Goal: Task Accomplishment & Management: Manage account settings

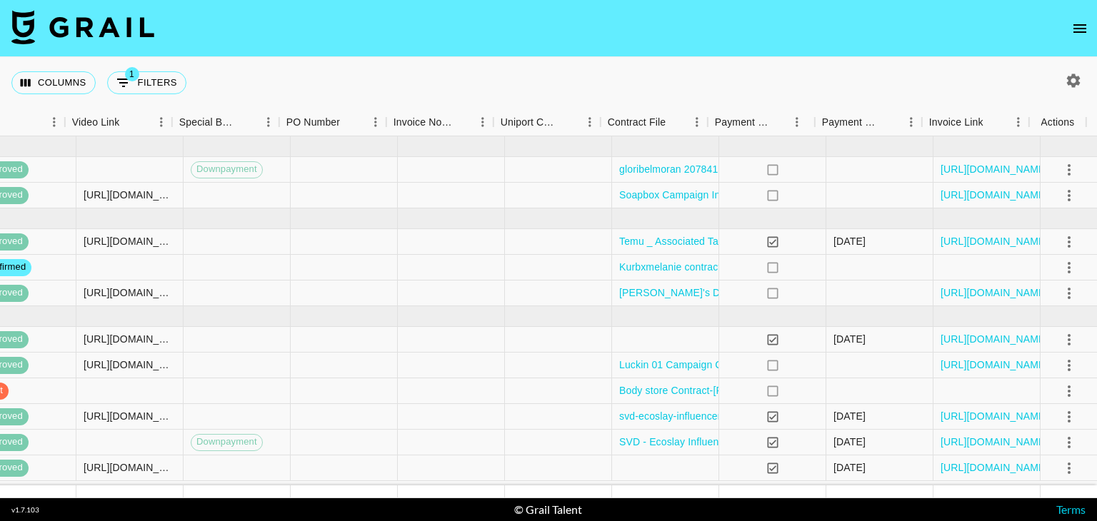
scroll to position [0, 1285]
click at [1060, 269] on icon "select merge strategy" at bounding box center [1068, 267] width 17 height 17
click at [1040, 378] on li "Cancel" at bounding box center [1050, 375] width 93 height 26
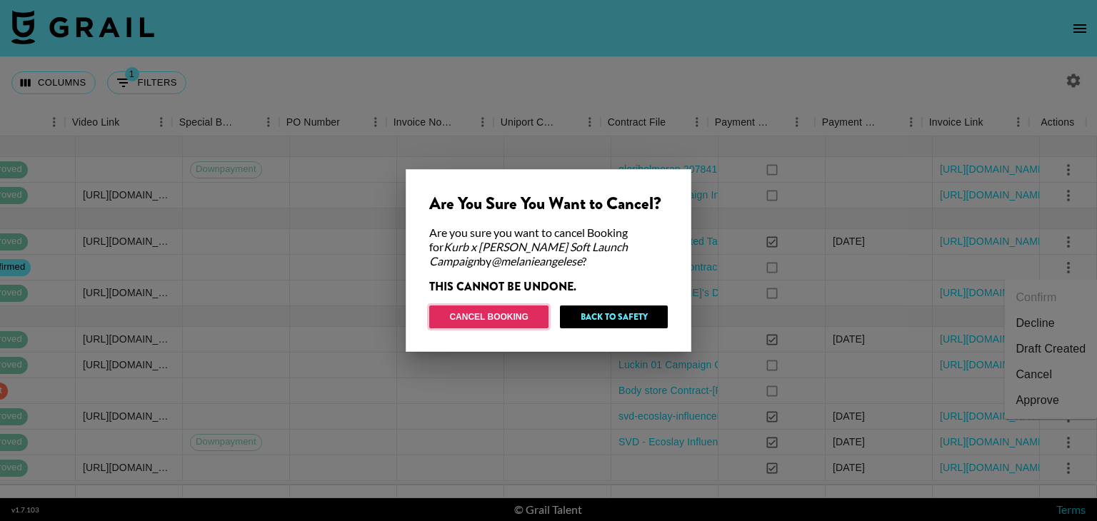
click at [504, 311] on button "Cancel Booking" at bounding box center [488, 317] width 119 height 23
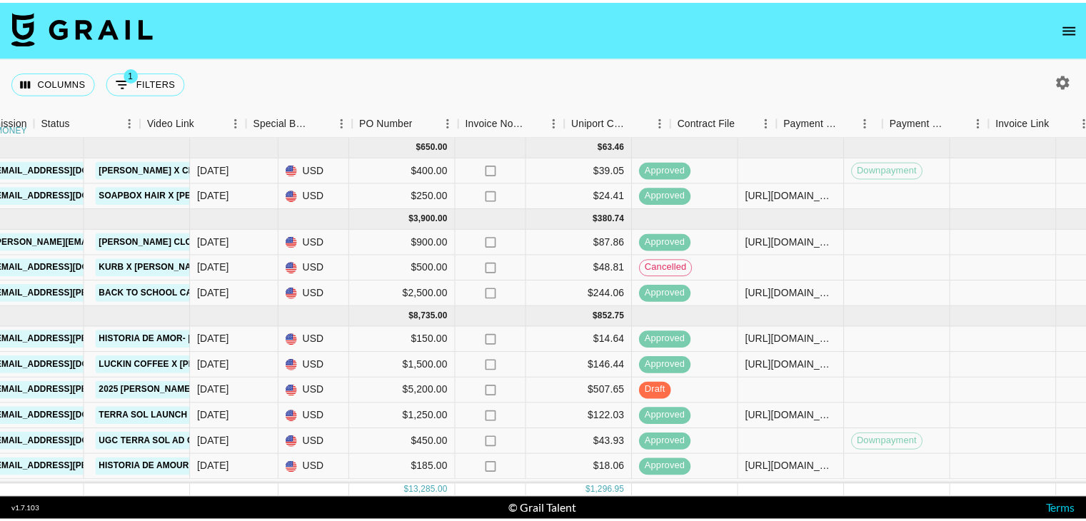
scroll to position [6, 1285]
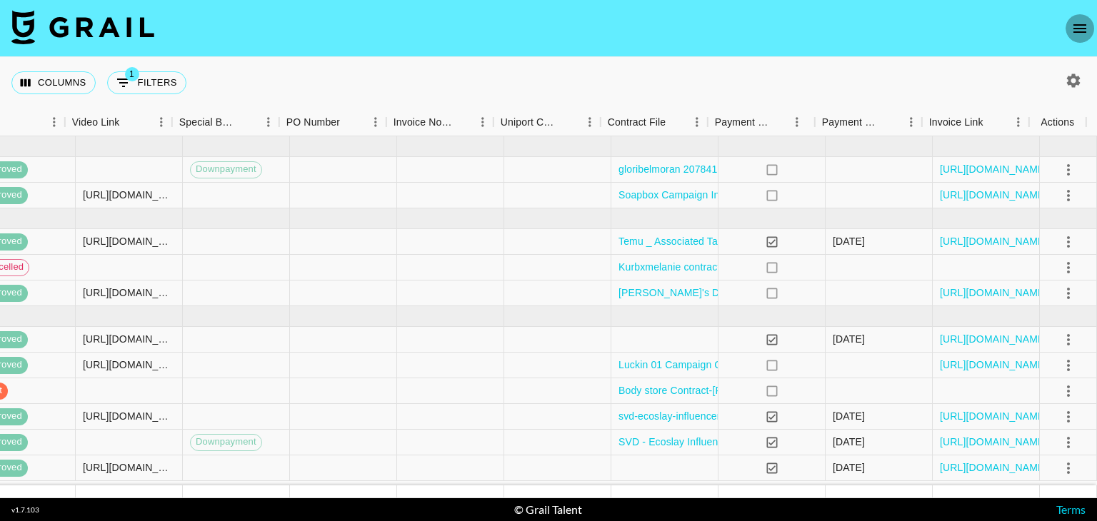
click at [1076, 30] on icon "open drawer" at bounding box center [1079, 28] width 17 height 17
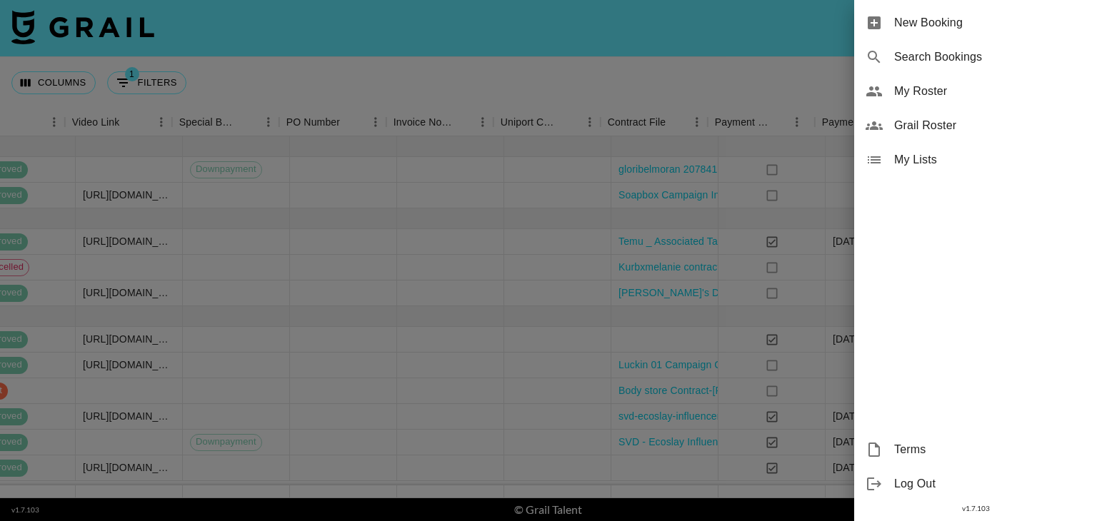
click at [975, 99] on span "My Roster" at bounding box center [989, 91] width 191 height 17
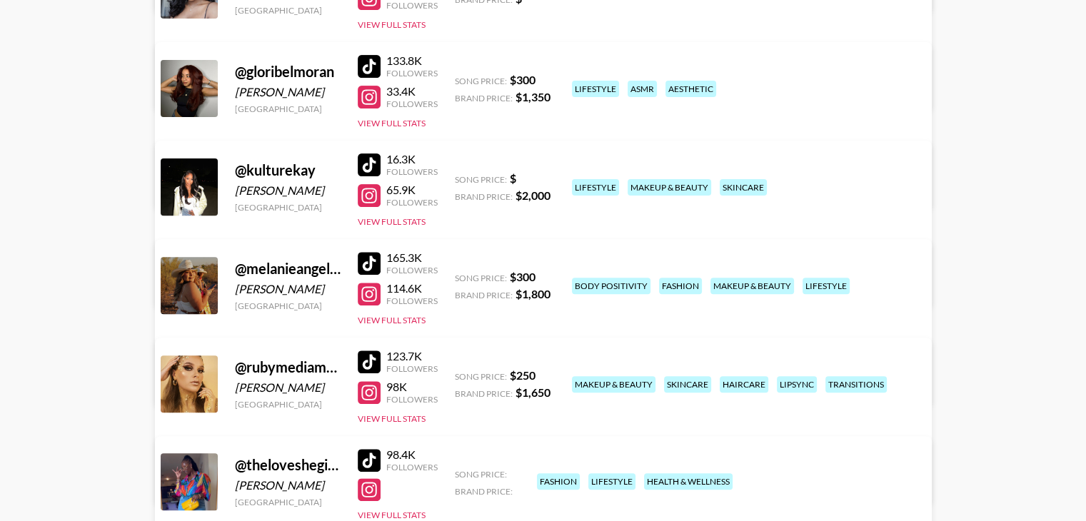
scroll to position [469, 0]
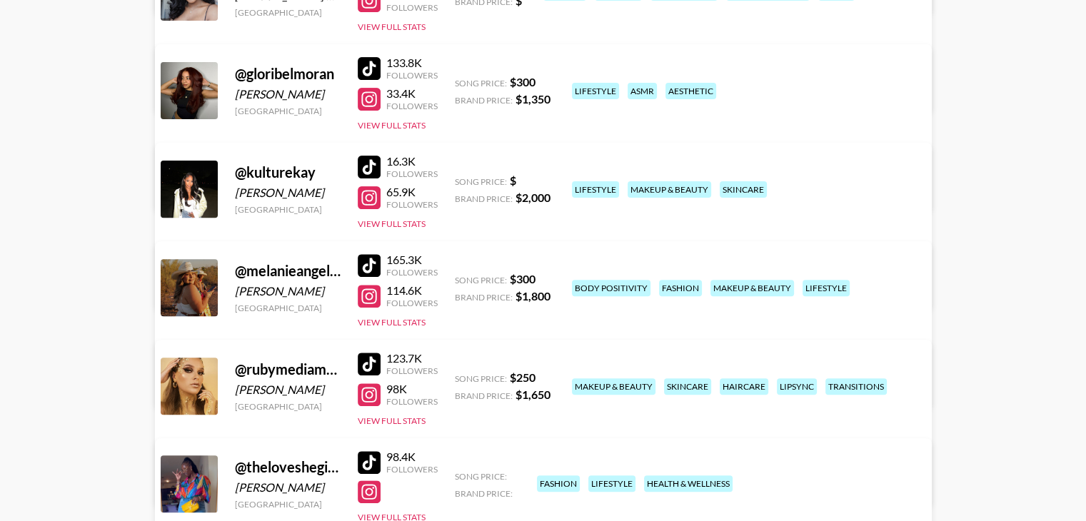
click at [549, 376] on link "View/Edit Details" at bounding box center [365, 383] width 368 height 14
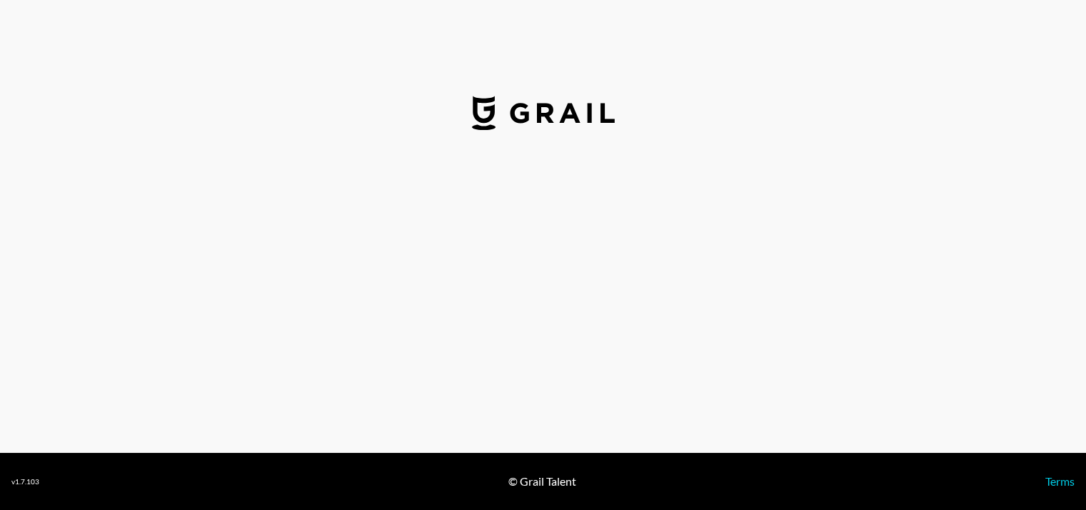
select select "USD"
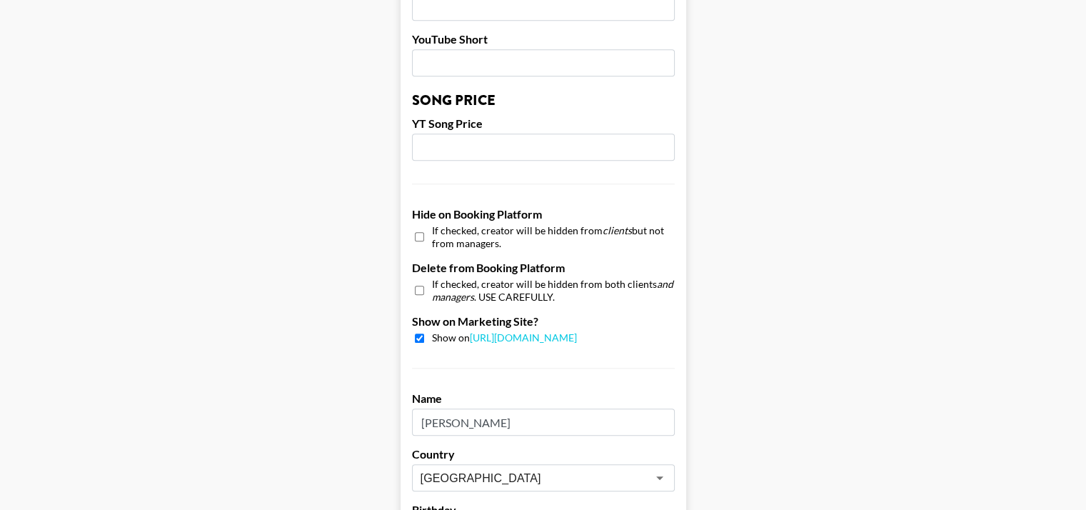
scroll to position [1426, 0]
